Goal: Task Accomplishment & Management: Manage account settings

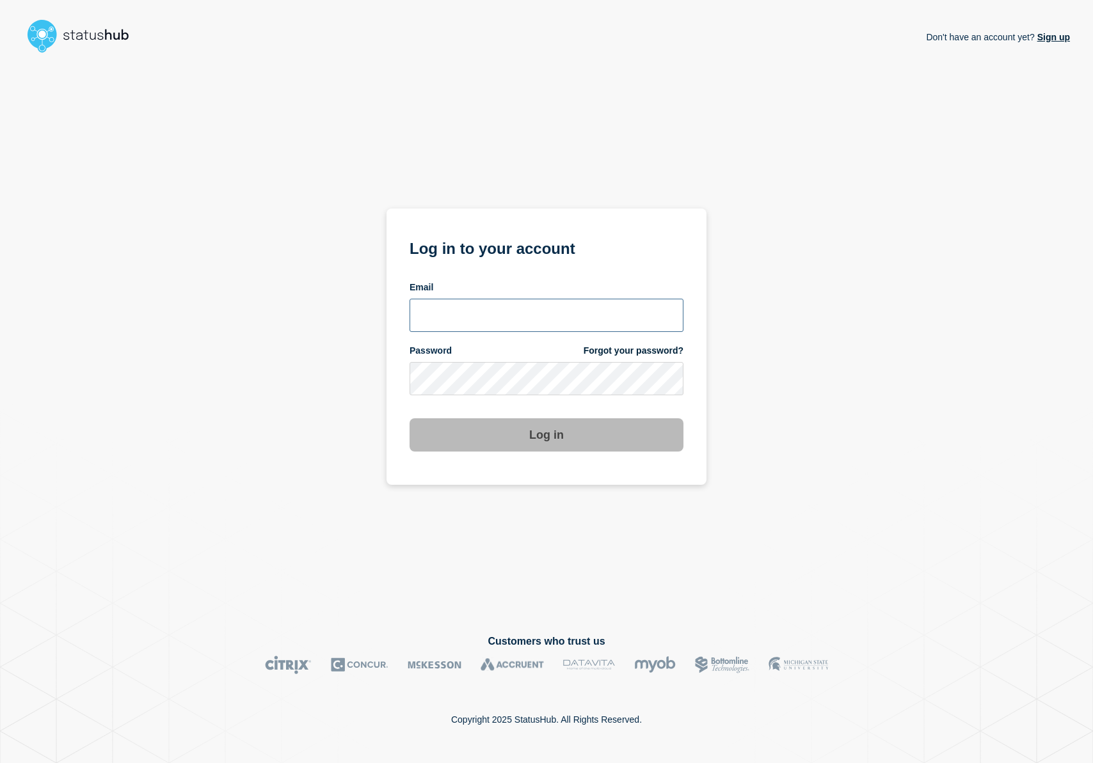
type input "r.shumaker@email.gwu.edu"
click at [566, 438] on button "Log in" at bounding box center [547, 435] width 274 height 33
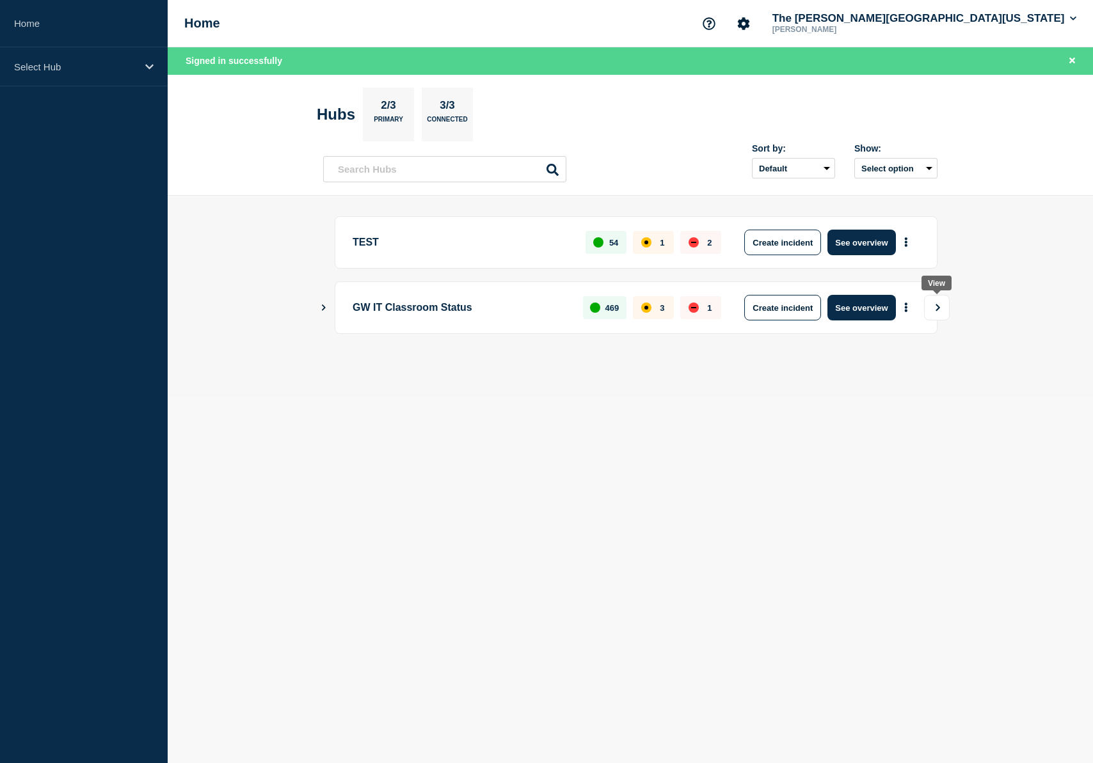
click at [939, 307] on icon "View" at bounding box center [938, 307] width 4 height 7
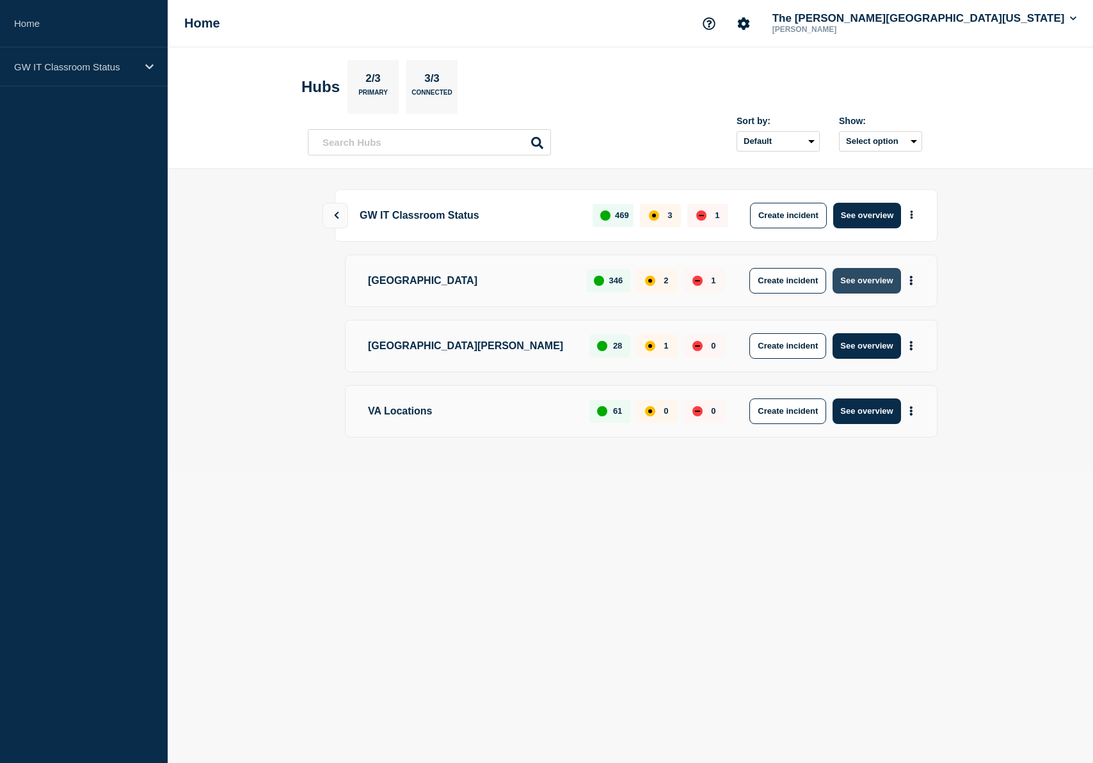
click at [859, 278] on button "See overview" at bounding box center [867, 281] width 68 height 26
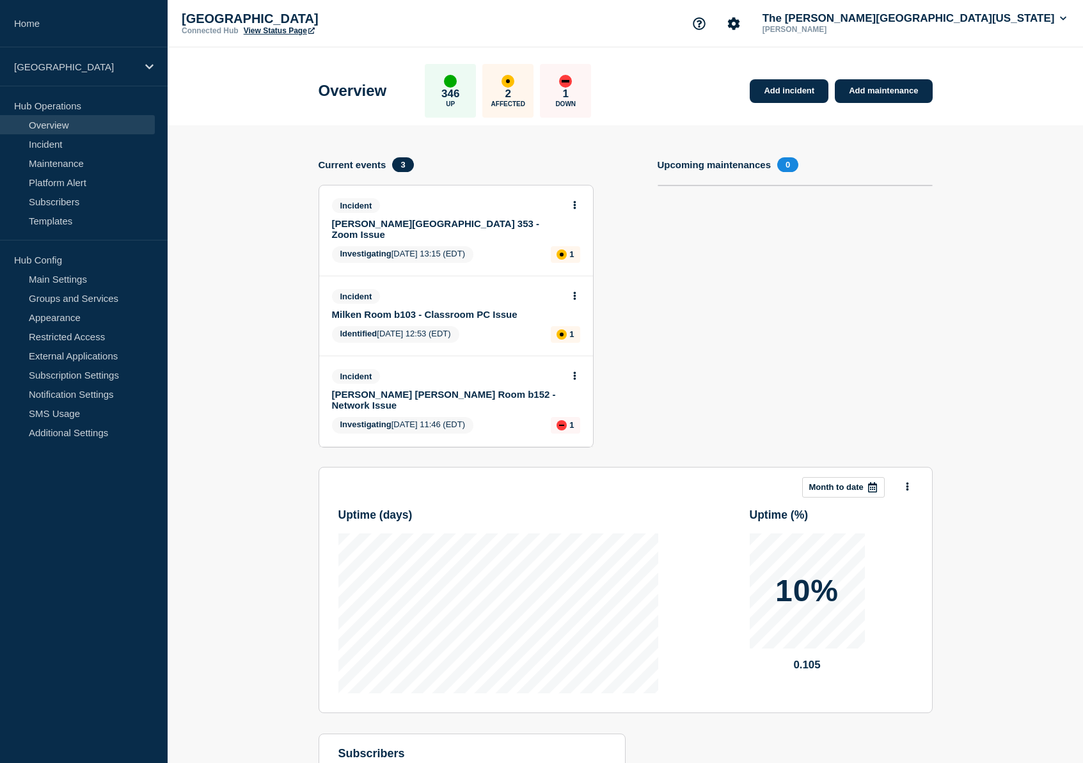
click at [430, 315] on link "Milken Room b103 - Classroom PC Issue" at bounding box center [447, 314] width 231 height 11
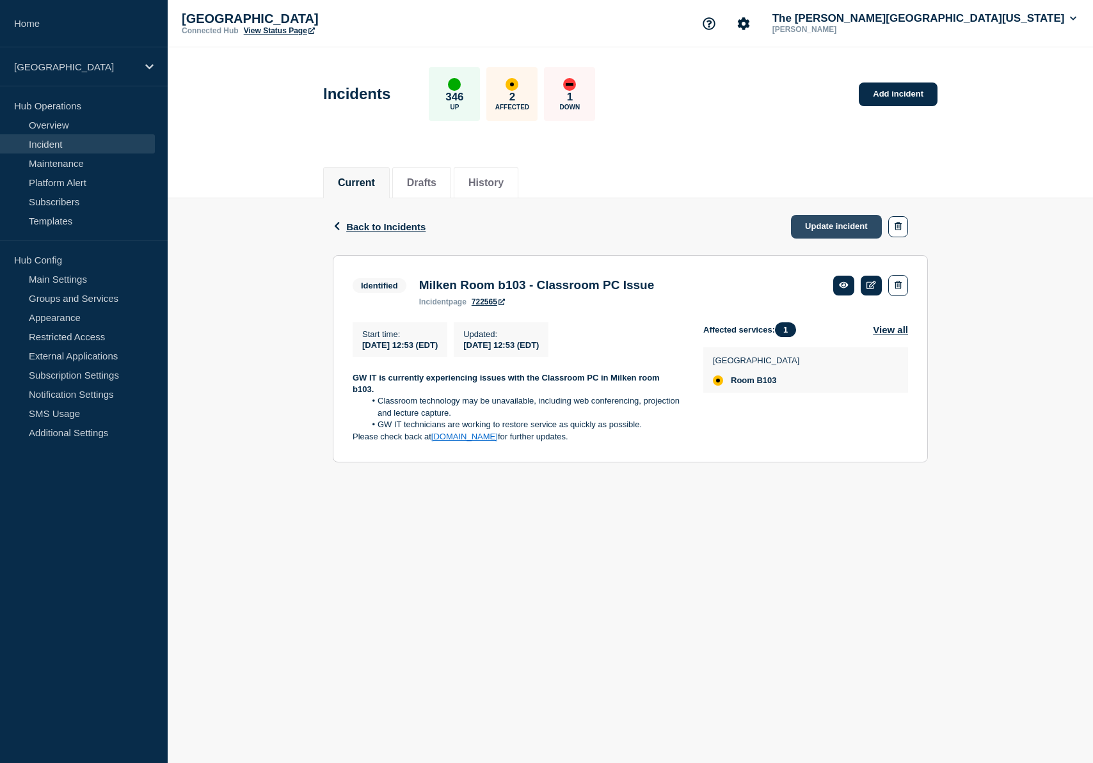
click at [828, 218] on link "Update incident" at bounding box center [836, 227] width 91 height 24
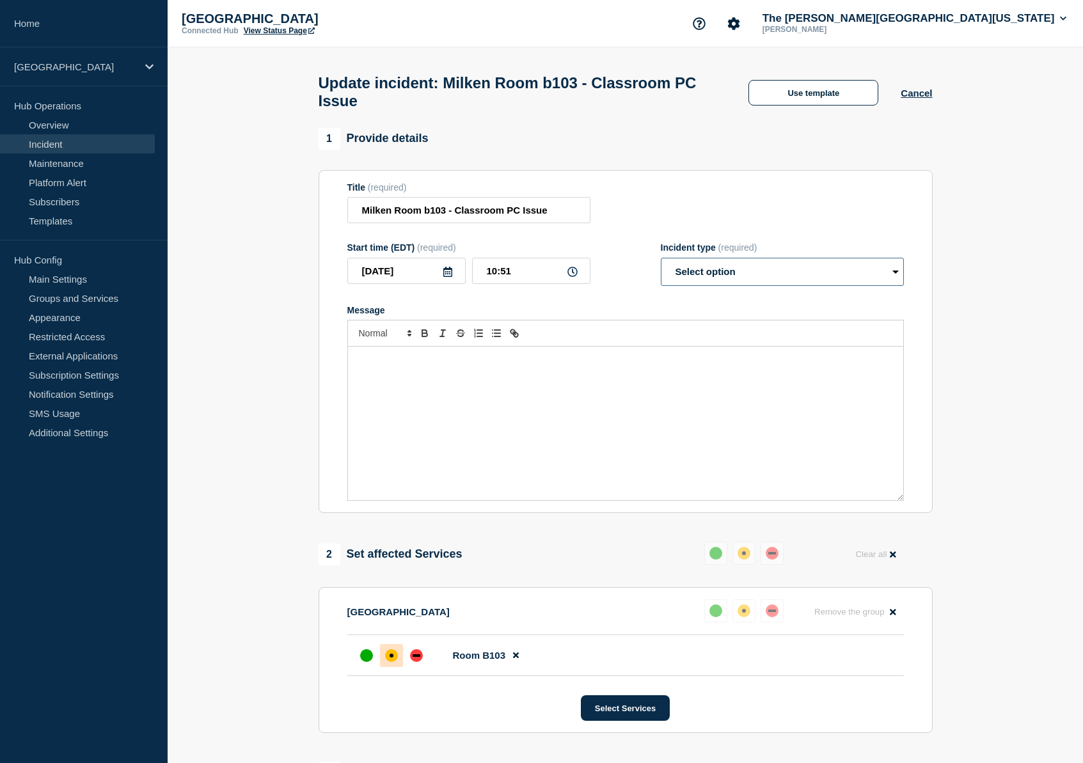
click at [726, 286] on select "Select option Investigating Identified Monitoring Resolved" at bounding box center [782, 272] width 243 height 28
select select "resolved"
click at [661, 269] on select "Select option Investigating Identified Monitoring Resolved" at bounding box center [782, 272] width 243 height 28
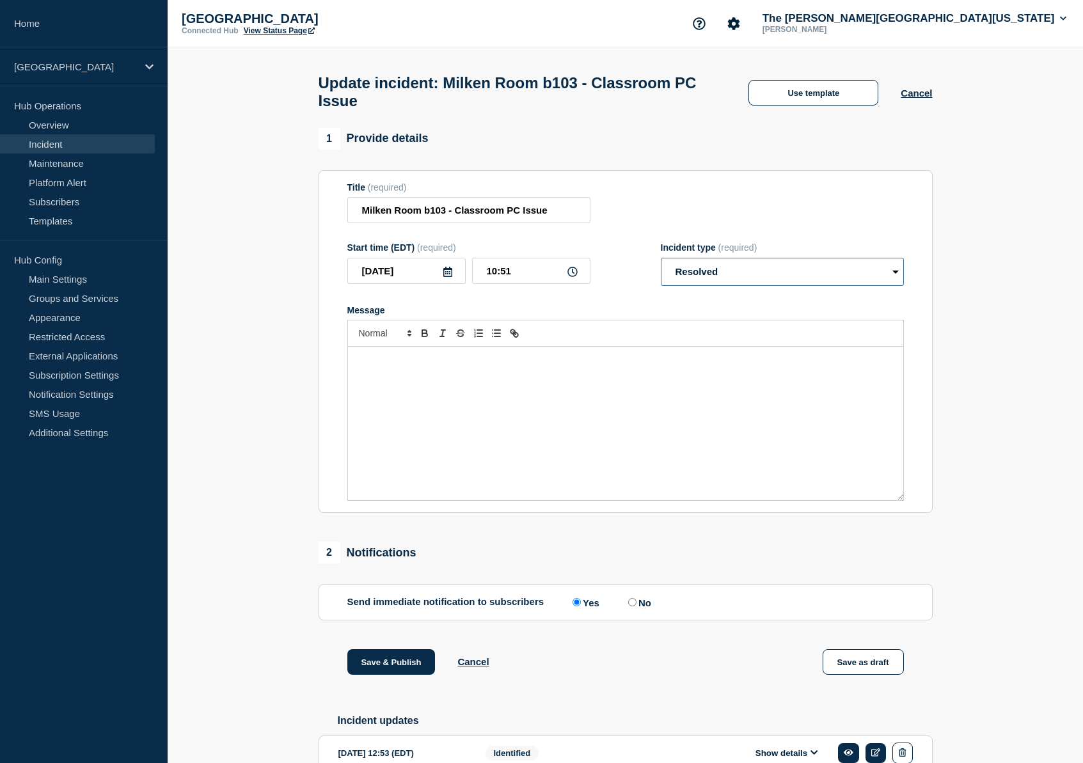
scroll to position [87, 0]
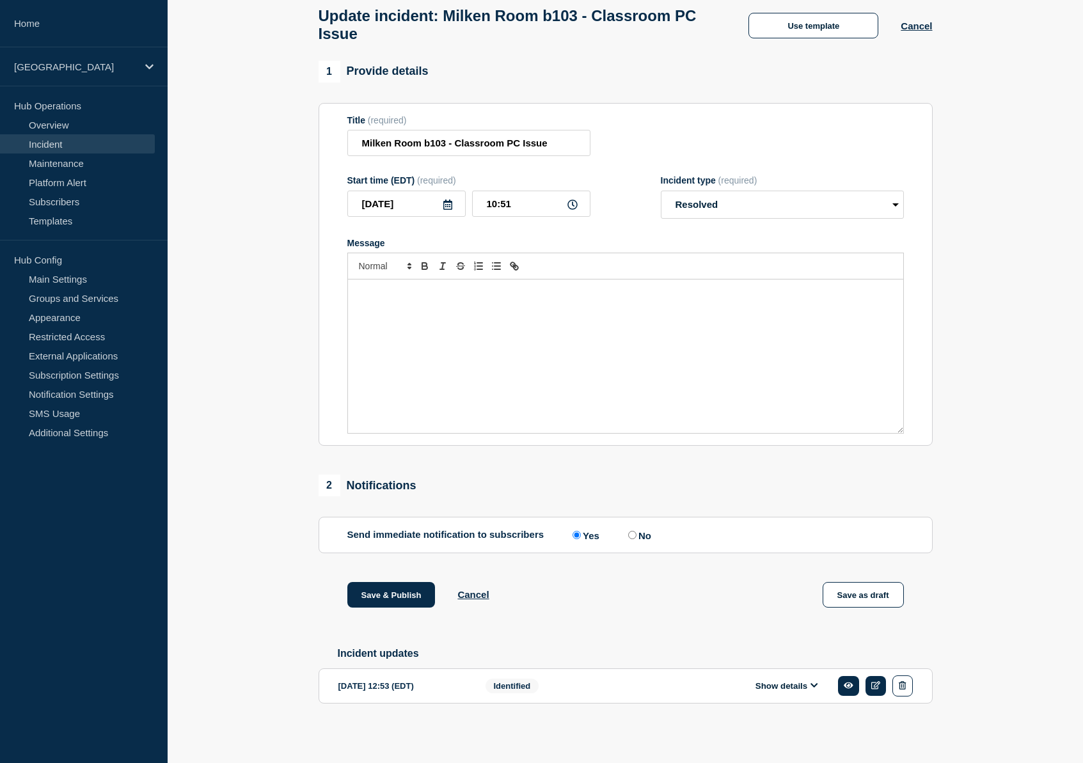
drag, startPoint x: 629, startPoint y: 528, endPoint x: 607, endPoint y: 546, distance: 28.2
click at [628, 531] on input "No" at bounding box center [632, 535] width 8 height 8
radio input "true"
radio input "false"
click at [376, 596] on button "Save & Publish" at bounding box center [391, 595] width 88 height 26
